Goal: Task Accomplishment & Management: Manage account settings

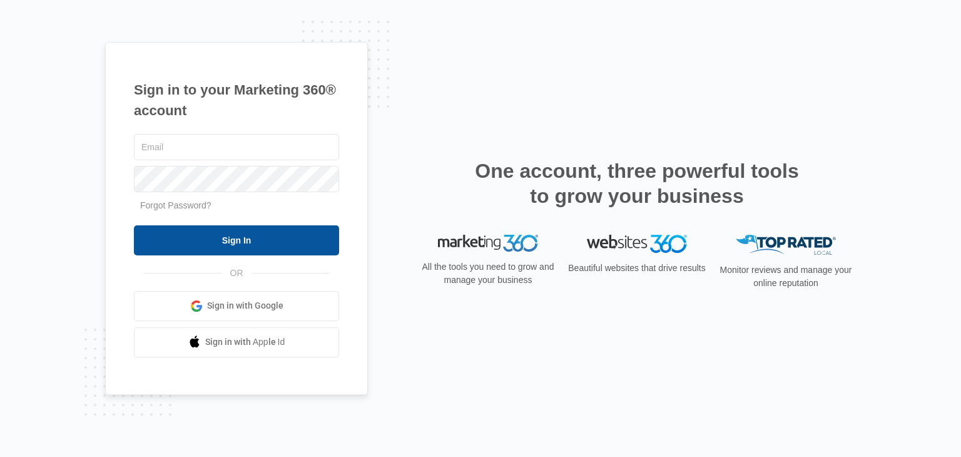
type input "[EMAIL_ADDRESS][DOMAIN_NAME]"
click at [238, 243] on input "Sign In" at bounding box center [236, 240] width 205 height 30
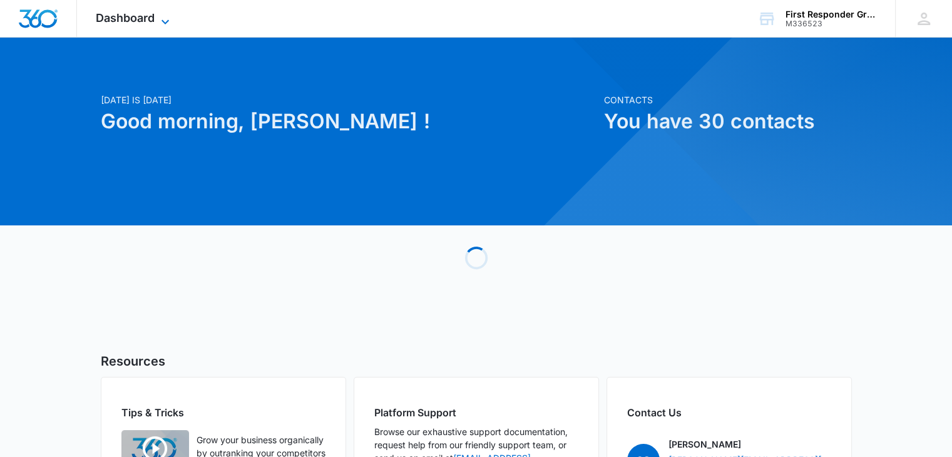
click at [161, 22] on icon at bounding box center [165, 21] width 15 height 15
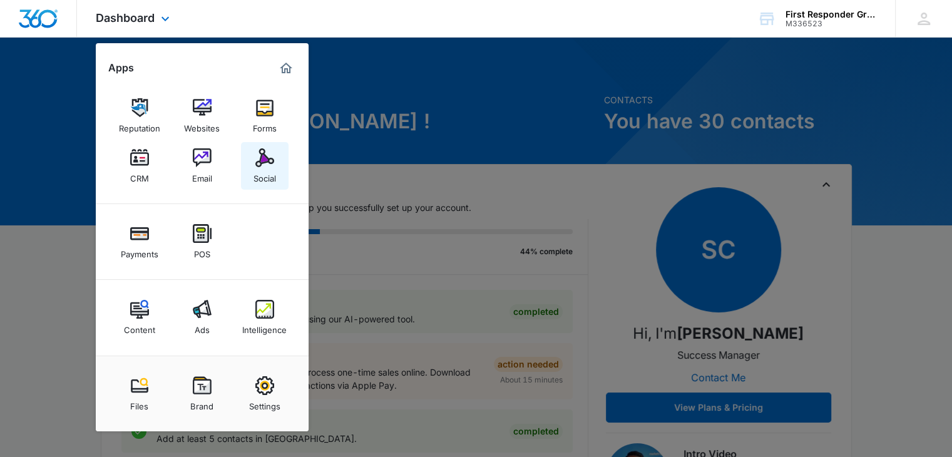
click at [260, 161] on img at bounding box center [264, 157] width 19 height 19
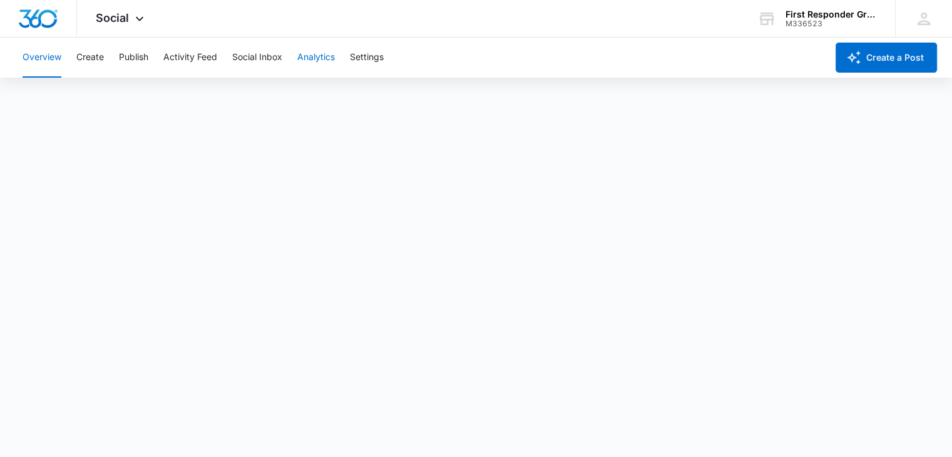
click at [310, 54] on button "Analytics" at bounding box center [316, 58] width 38 height 40
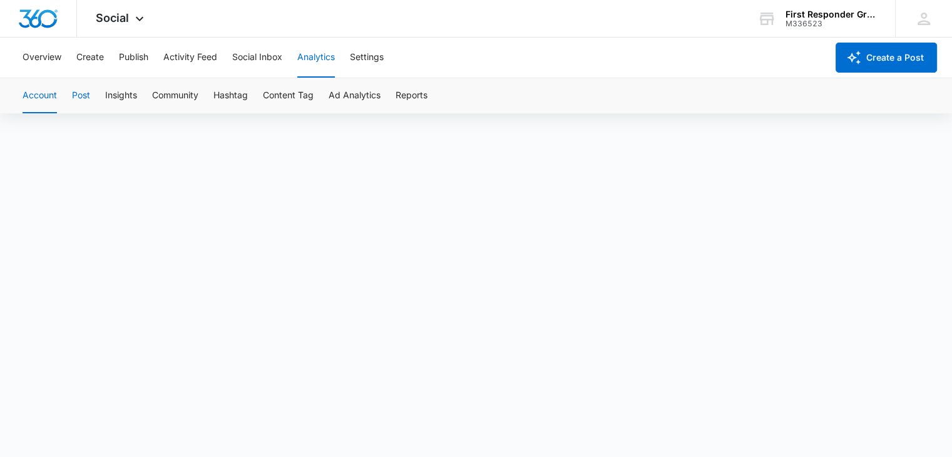
click at [87, 99] on button "Post" at bounding box center [81, 95] width 18 height 35
click at [366, 96] on button "Ad Analytics" at bounding box center [355, 95] width 52 height 35
click at [100, 59] on button "Create" at bounding box center [90, 58] width 28 height 40
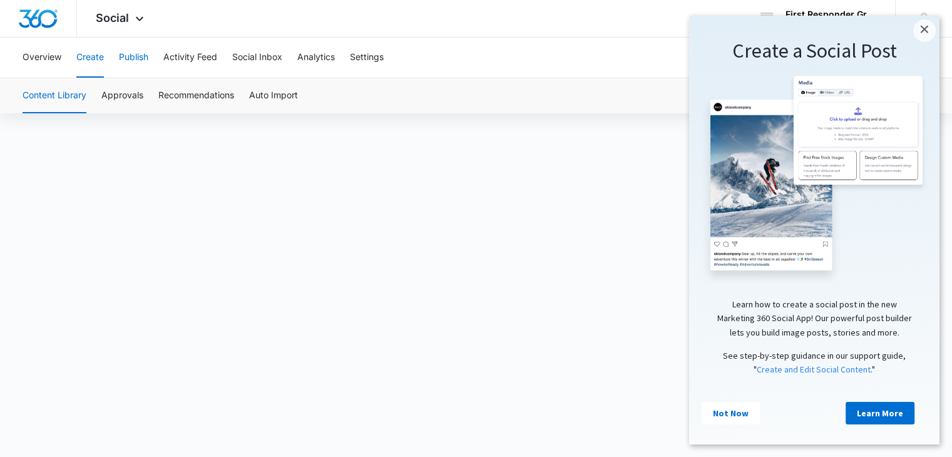
click at [128, 56] on button "Publish" at bounding box center [133, 58] width 29 height 40
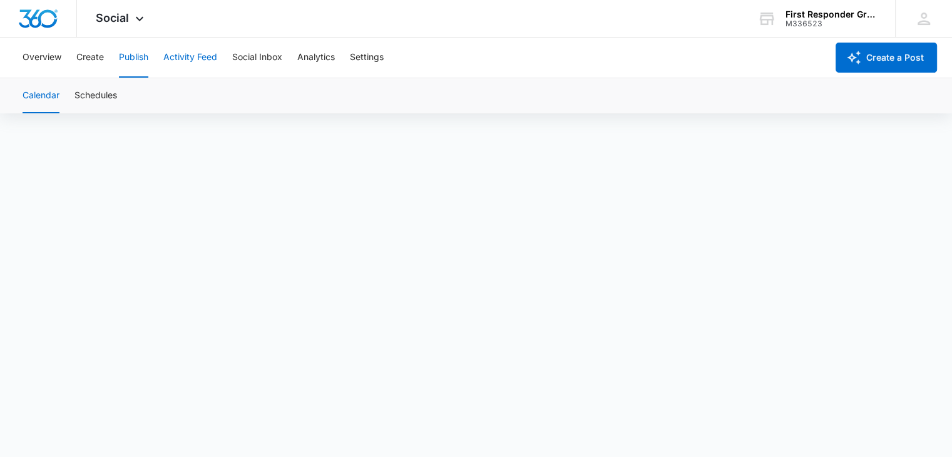
click at [196, 59] on button "Activity Feed" at bounding box center [190, 58] width 54 height 40
click at [253, 59] on button "Social Inbox" at bounding box center [257, 58] width 50 height 40
click at [368, 53] on button "Settings" at bounding box center [367, 58] width 34 height 40
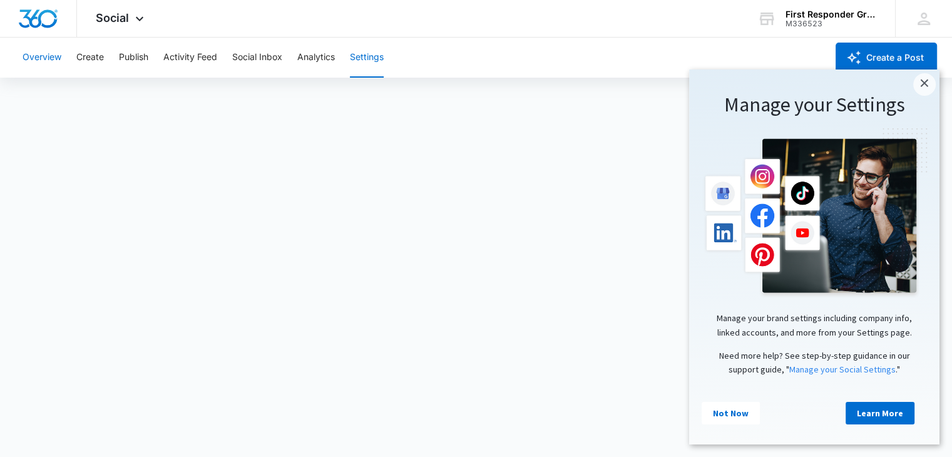
click at [30, 58] on button "Overview" at bounding box center [42, 58] width 39 height 40
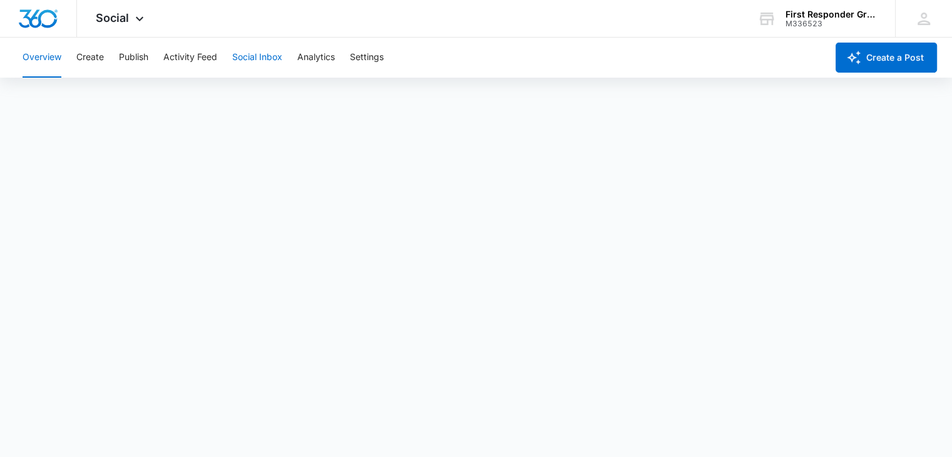
click at [258, 56] on button "Social Inbox" at bounding box center [257, 58] width 50 height 40
click at [309, 57] on button "Analytics" at bounding box center [316, 58] width 38 height 40
